Goal: Information Seeking & Learning: Check status

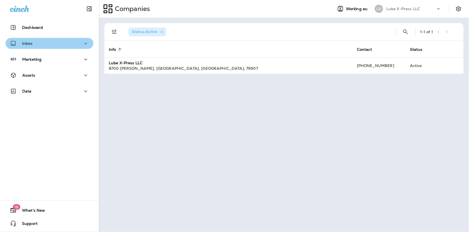
click at [82, 42] on icon "button" at bounding box center [85, 43] width 7 height 7
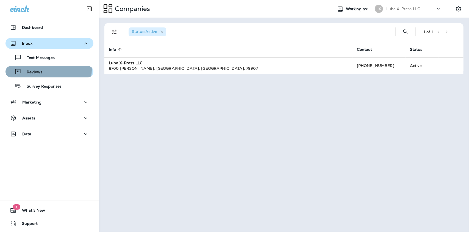
click at [47, 70] on div "Reviews" at bounding box center [49, 72] width 83 height 8
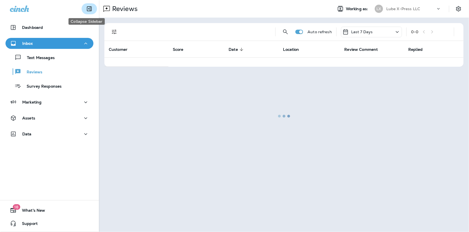
click at [87, 11] on icon "Collapse Sidebar" at bounding box center [89, 9] width 5 height 5
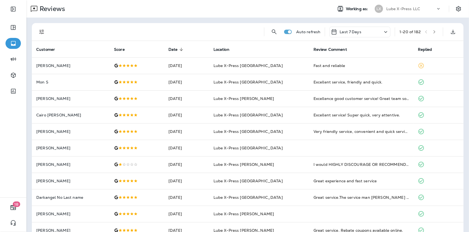
click at [346, 29] on div "Last 7 Days" at bounding box center [346, 32] width 30 height 7
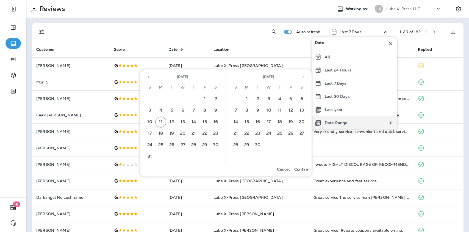
click at [318, 119] on div "Date Range" at bounding box center [330, 122] width 39 height 13
click at [152, 109] on button "3" at bounding box center [149, 110] width 11 height 11
click at [213, 110] on button "9" at bounding box center [215, 110] width 11 height 11
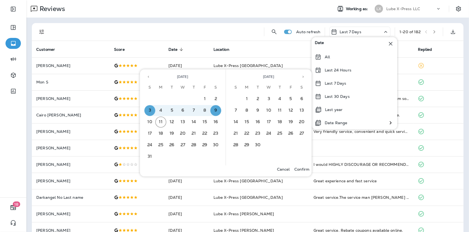
click at [299, 167] on p "Confirm" at bounding box center [301, 169] width 15 height 4
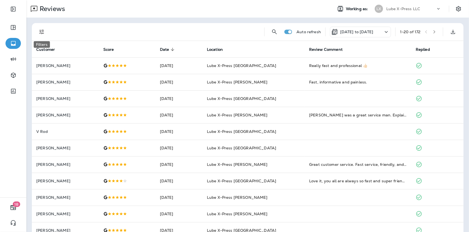
click at [42, 31] on icon "Filters" at bounding box center [41, 32] width 7 height 7
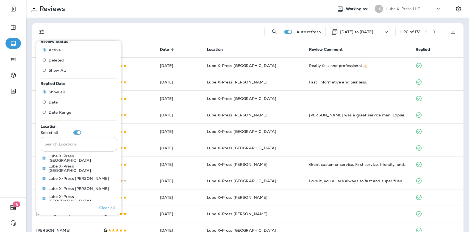
scroll to position [238, 0]
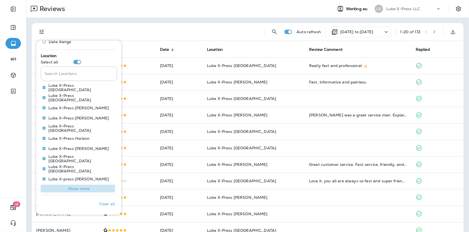
click at [70, 186] on p "Show more" at bounding box center [78, 188] width 21 height 4
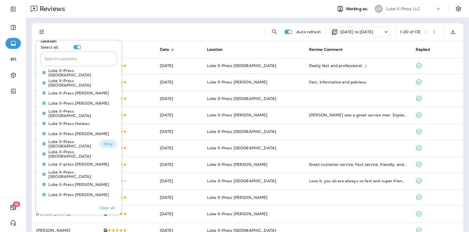
scroll to position [261, 0]
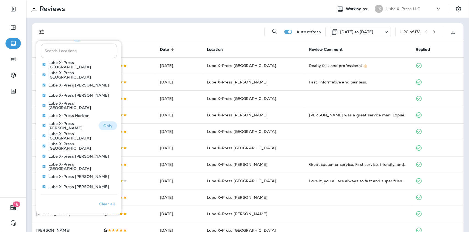
click at [103, 124] on p "Only" at bounding box center [107, 126] width 9 height 4
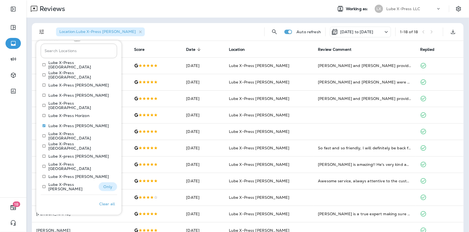
drag, startPoint x: 103, startPoint y: 191, endPoint x: 104, endPoint y: 188, distance: 3.3
click at [104, 188] on p "Only" at bounding box center [107, 186] width 9 height 4
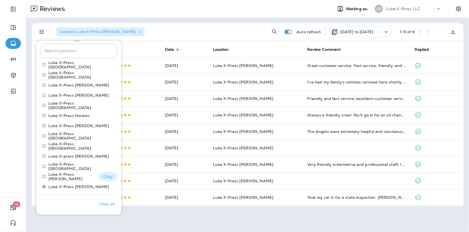
drag, startPoint x: 106, startPoint y: 181, endPoint x: 102, endPoint y: 177, distance: 5.7
click at [103, 177] on p "Only" at bounding box center [107, 176] width 9 height 4
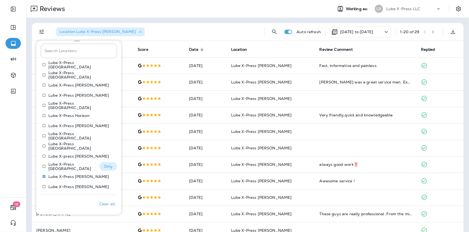
click at [106, 167] on p "Only" at bounding box center [108, 166] width 9 height 4
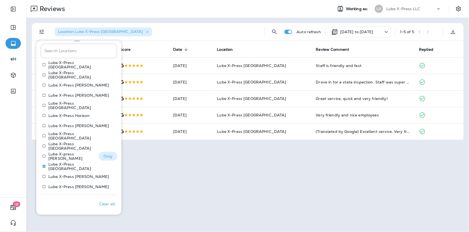
click at [109, 156] on button "Only" at bounding box center [108, 156] width 18 height 9
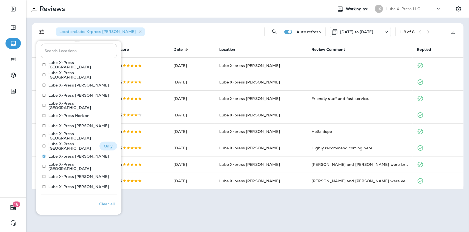
drag, startPoint x: 91, startPoint y: 143, endPoint x: 101, endPoint y: 144, distance: 10.2
click at [104, 144] on p "Only" at bounding box center [108, 146] width 9 height 4
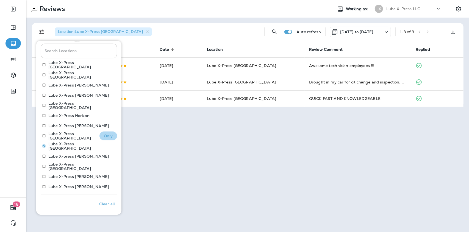
click at [105, 134] on p "Only" at bounding box center [108, 136] width 9 height 4
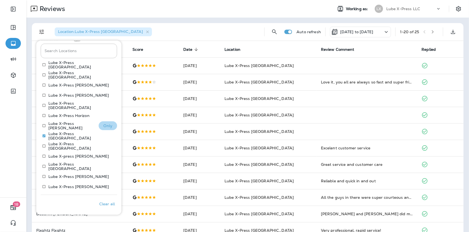
click at [103, 127] on p "Only" at bounding box center [107, 126] width 9 height 4
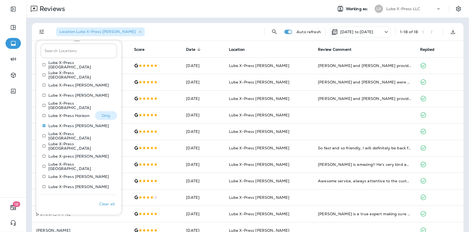
click at [109, 118] on button "Only" at bounding box center [106, 115] width 22 height 9
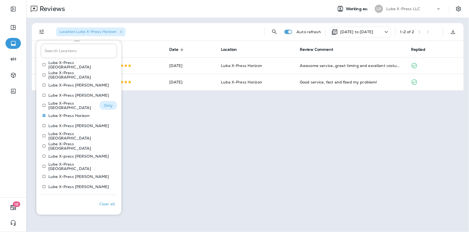
drag, startPoint x: 114, startPoint y: 105, endPoint x: 108, endPoint y: 104, distance: 5.9
click at [108, 104] on p "Only" at bounding box center [108, 105] width 9 height 4
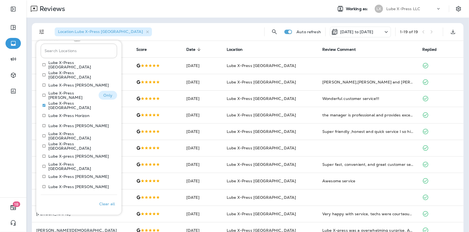
click at [104, 96] on p "Only" at bounding box center [107, 95] width 9 height 4
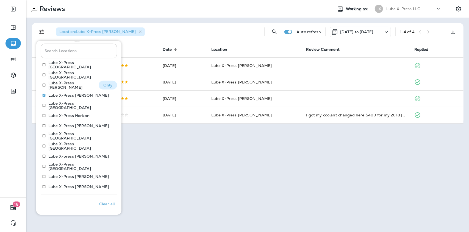
drag, startPoint x: 113, startPoint y: 83, endPoint x: 110, endPoint y: 83, distance: 3.0
click at [110, 83] on button "Only" at bounding box center [108, 85] width 18 height 9
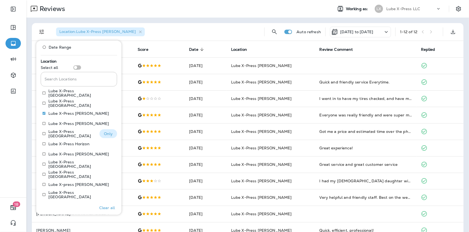
scroll to position [206, 0]
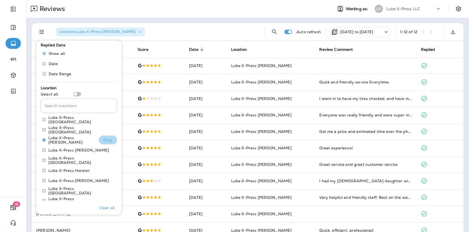
drag, startPoint x: 107, startPoint y: 136, endPoint x: 105, endPoint y: 141, distance: 5.5
click at [105, 141] on p "Only" at bounding box center [107, 140] width 9 height 4
click at [103, 149] on p "Only" at bounding box center [107, 150] width 9 height 4
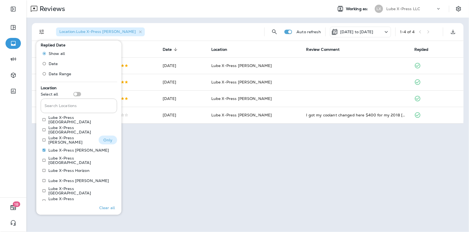
click at [99, 139] on button "Only" at bounding box center [108, 140] width 18 height 9
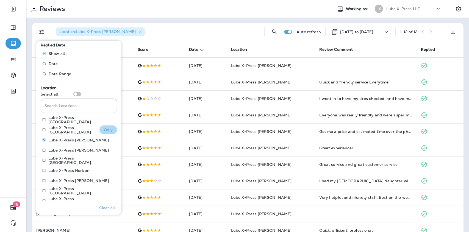
click at [104, 129] on p "Only" at bounding box center [108, 130] width 9 height 4
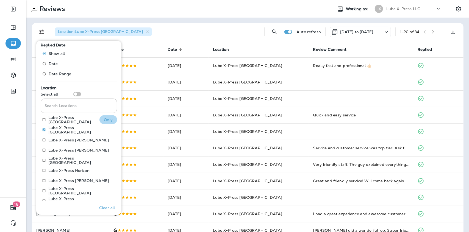
click at [107, 116] on button "Only" at bounding box center [108, 119] width 18 height 9
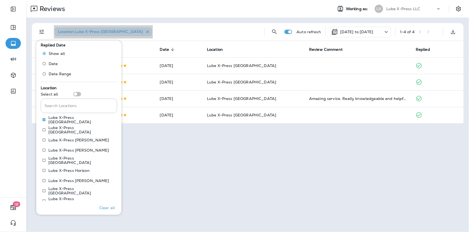
click at [145, 32] on icon "button" at bounding box center [147, 32] width 5 height 5
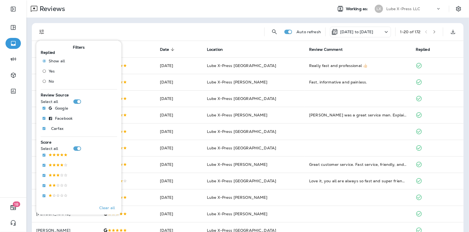
click at [116, 29] on div at bounding box center [156, 32] width 208 height 18
